Goal: Information Seeking & Learning: Learn about a topic

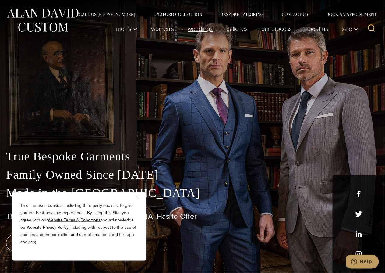
click at [191, 30] on link "weddings" at bounding box center [200, 29] width 39 height 12
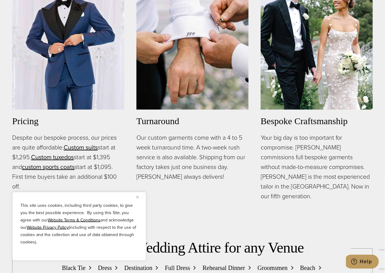
scroll to position [446, 0]
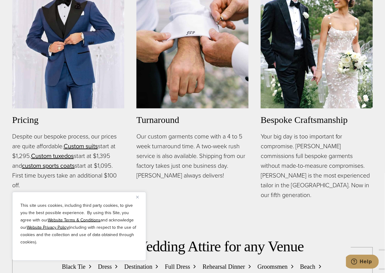
click at [139, 196] on button "Close" at bounding box center [139, 196] width 7 height 7
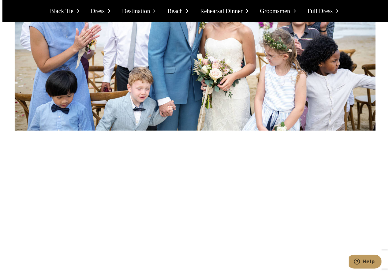
scroll to position [2558, 0]
